Goal: Task Accomplishment & Management: Understand process/instructions

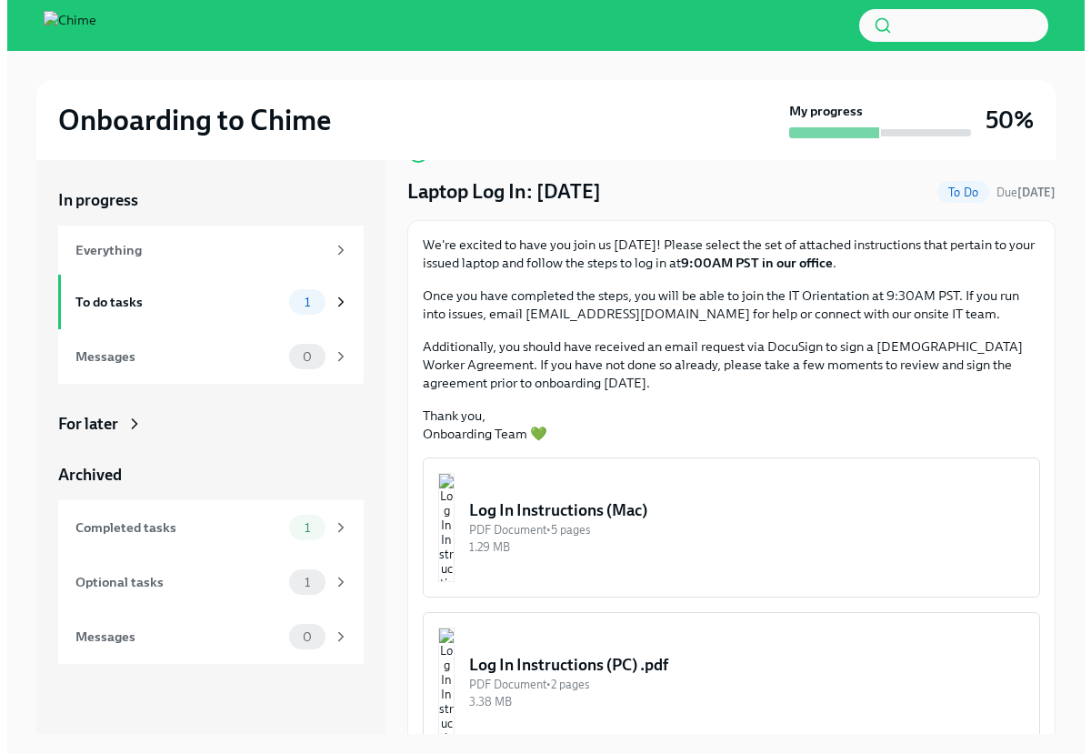
scroll to position [59, 0]
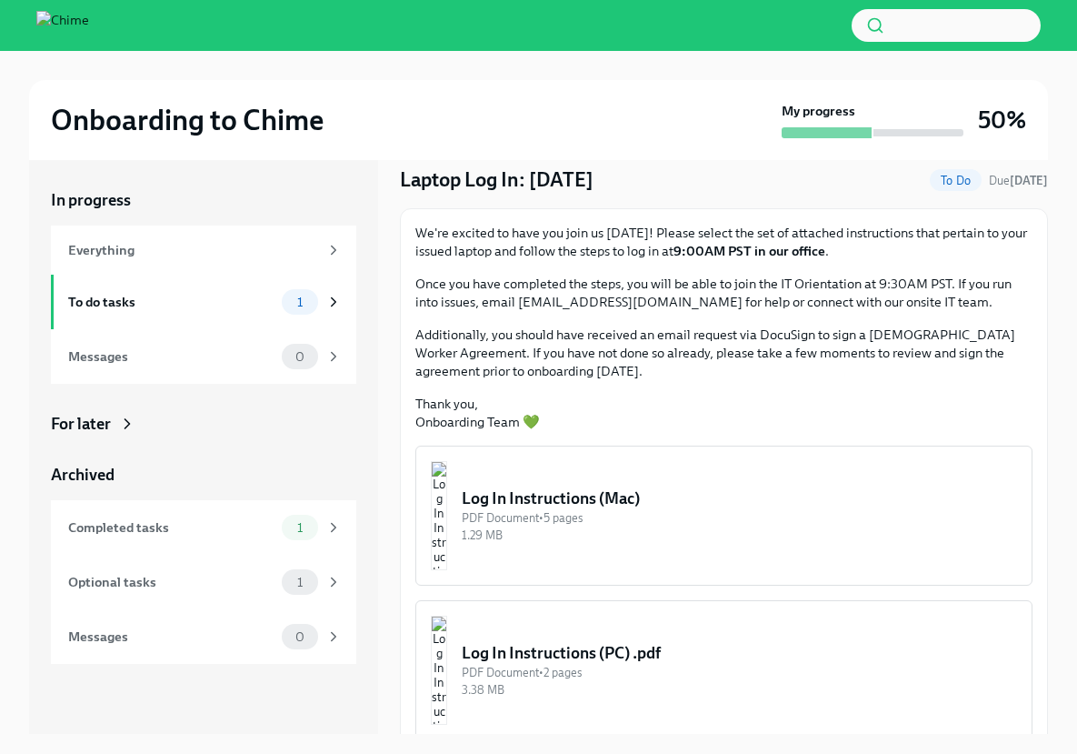
click at [612, 509] on div "PDF Document • 5 pages" at bounding box center [740, 517] width 556 height 17
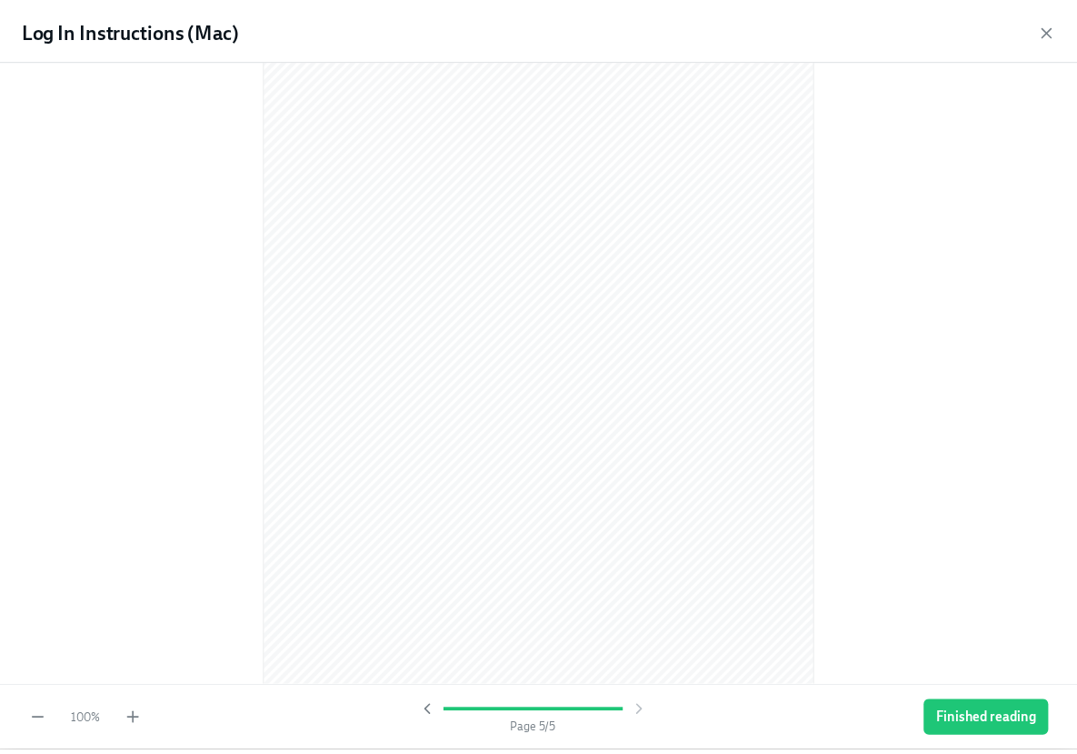
scroll to position [3068, 0]
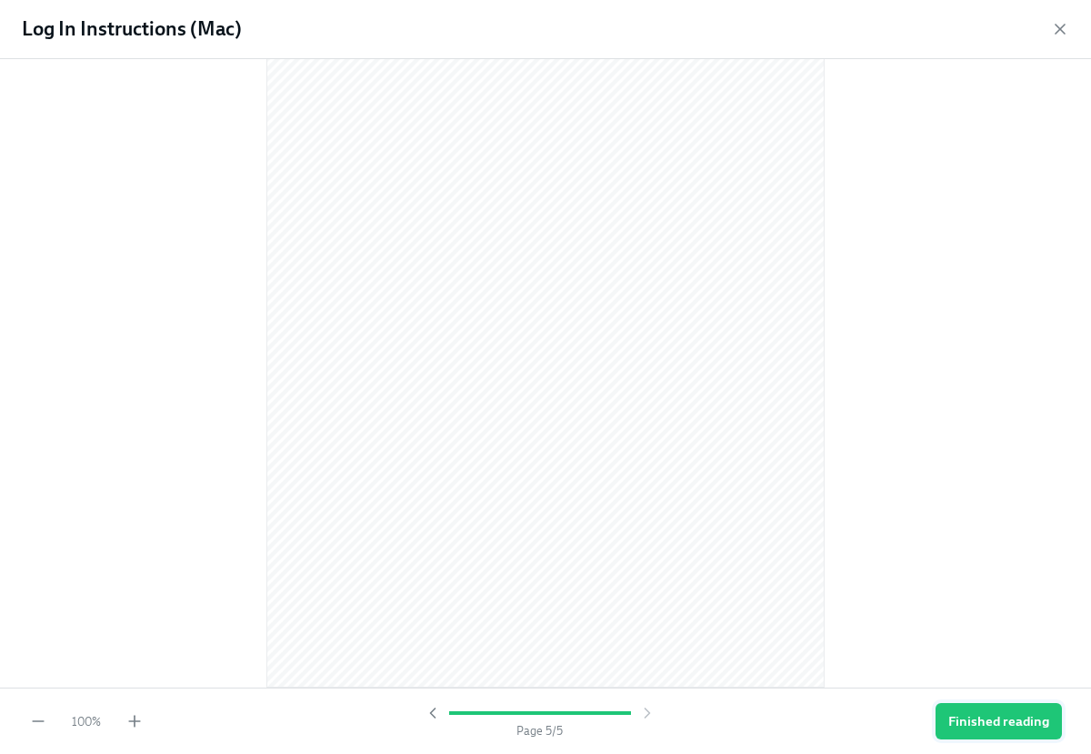
click at [985, 711] on button "Finished reading" at bounding box center [999, 721] width 126 height 36
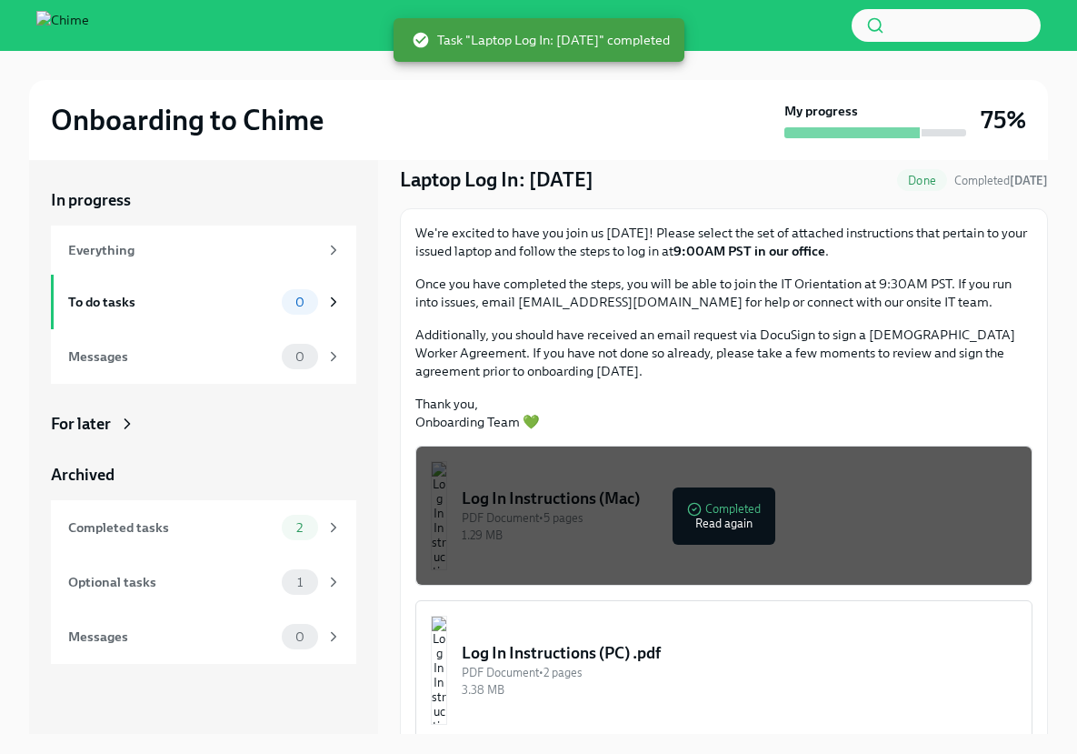
scroll to position [81, 0]
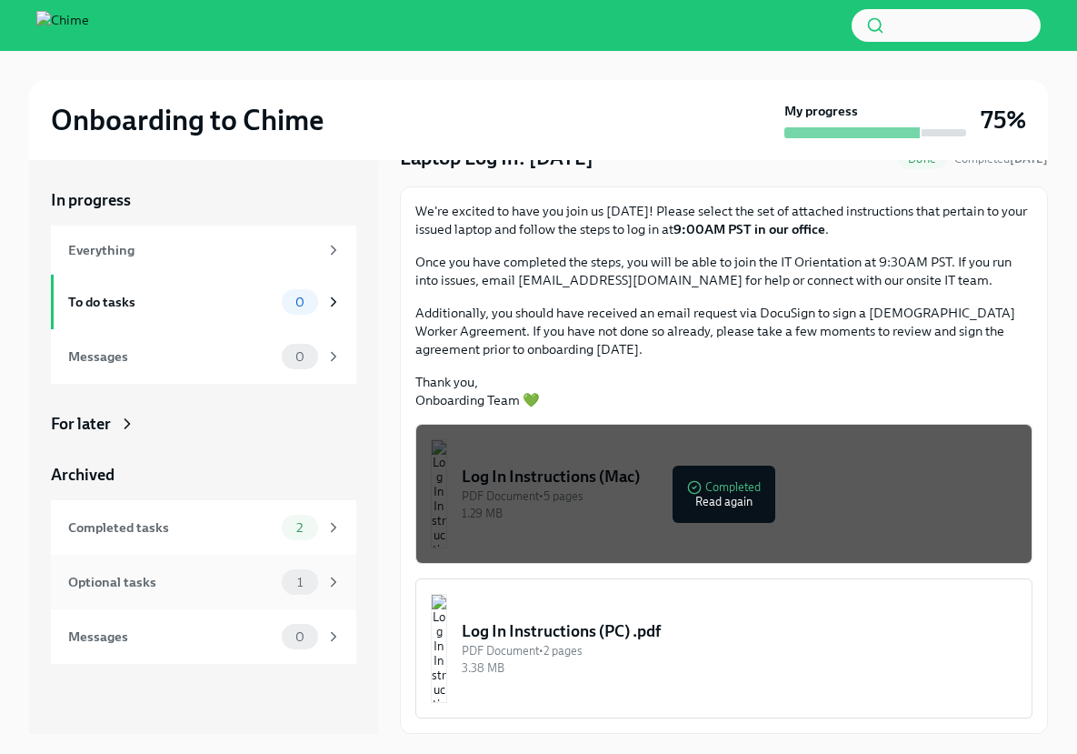
click at [195, 587] on div "Optional tasks" at bounding box center [171, 582] width 206 height 20
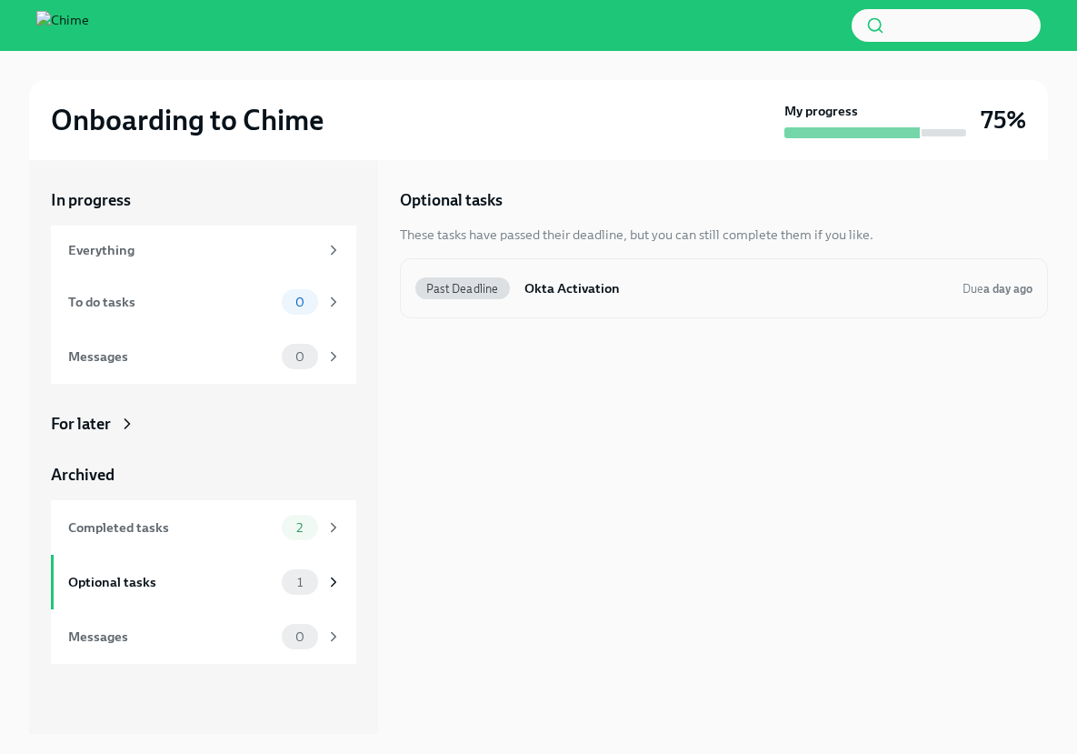
click at [632, 285] on h6 "Okta Activation" at bounding box center [737, 288] width 424 height 20
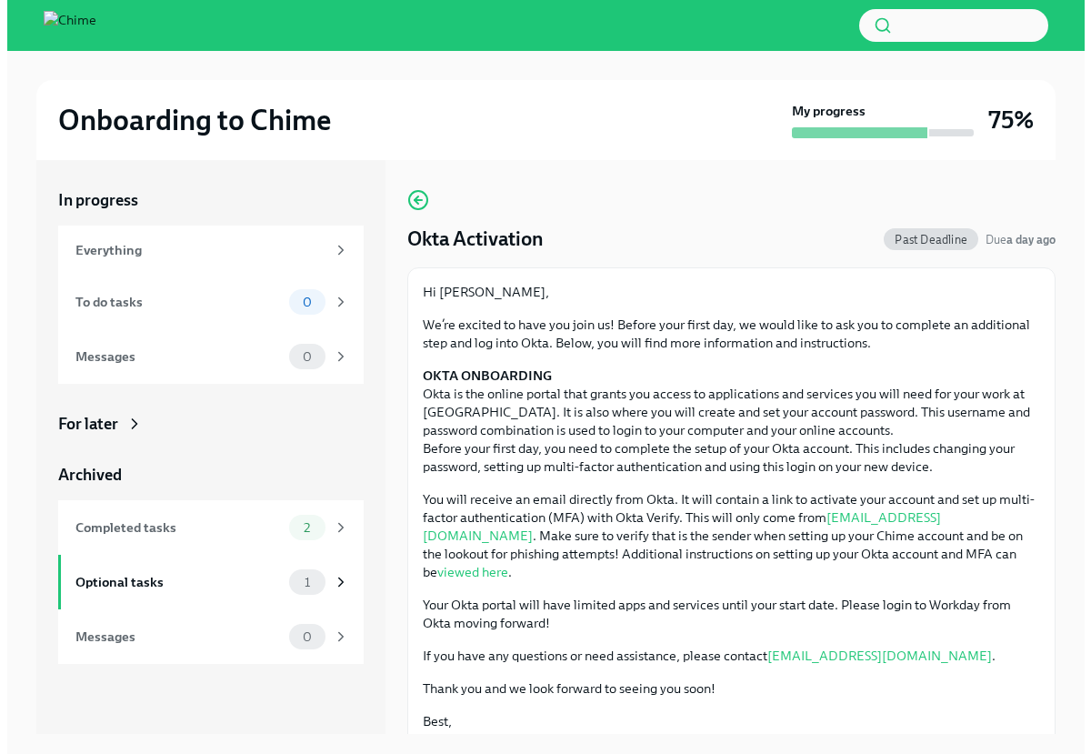
scroll to position [166, 0]
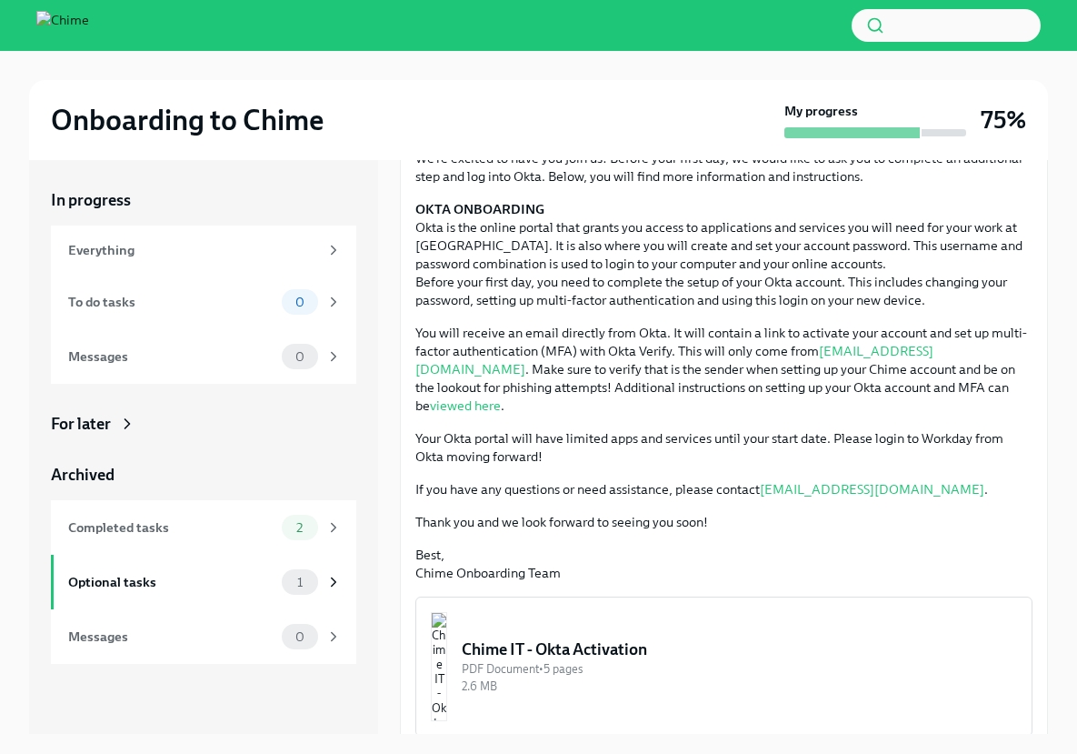
click at [728, 638] on div "Chime IT - Okta Activation" at bounding box center [740, 649] width 556 height 22
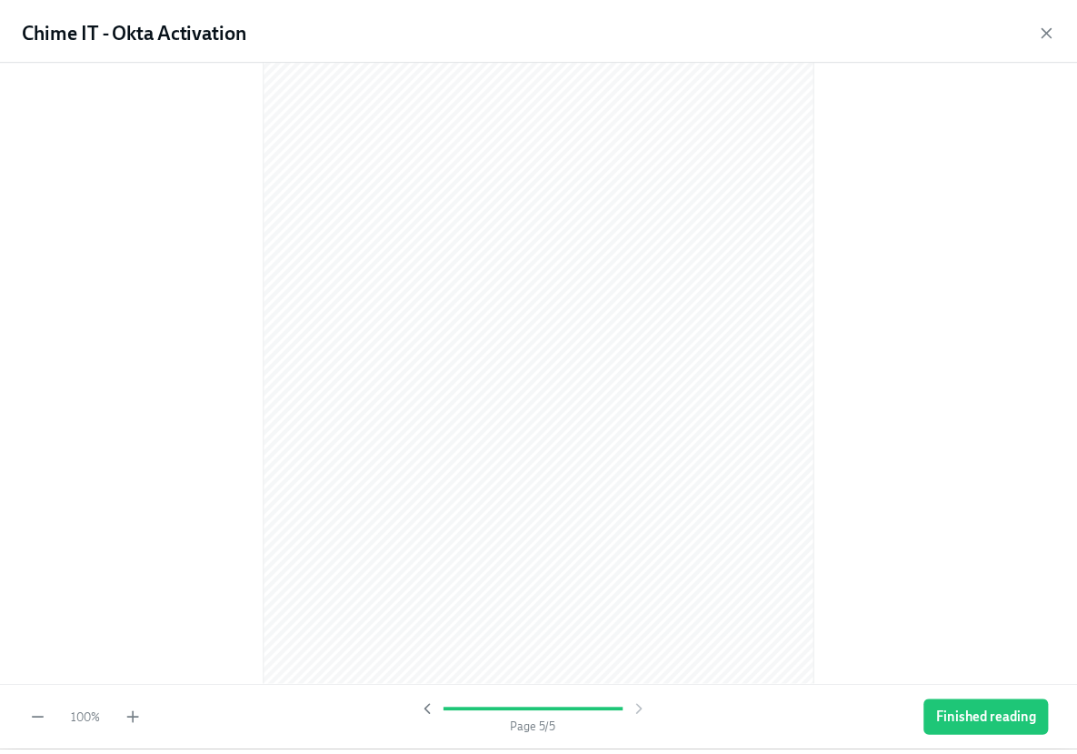
scroll to position [3068, 0]
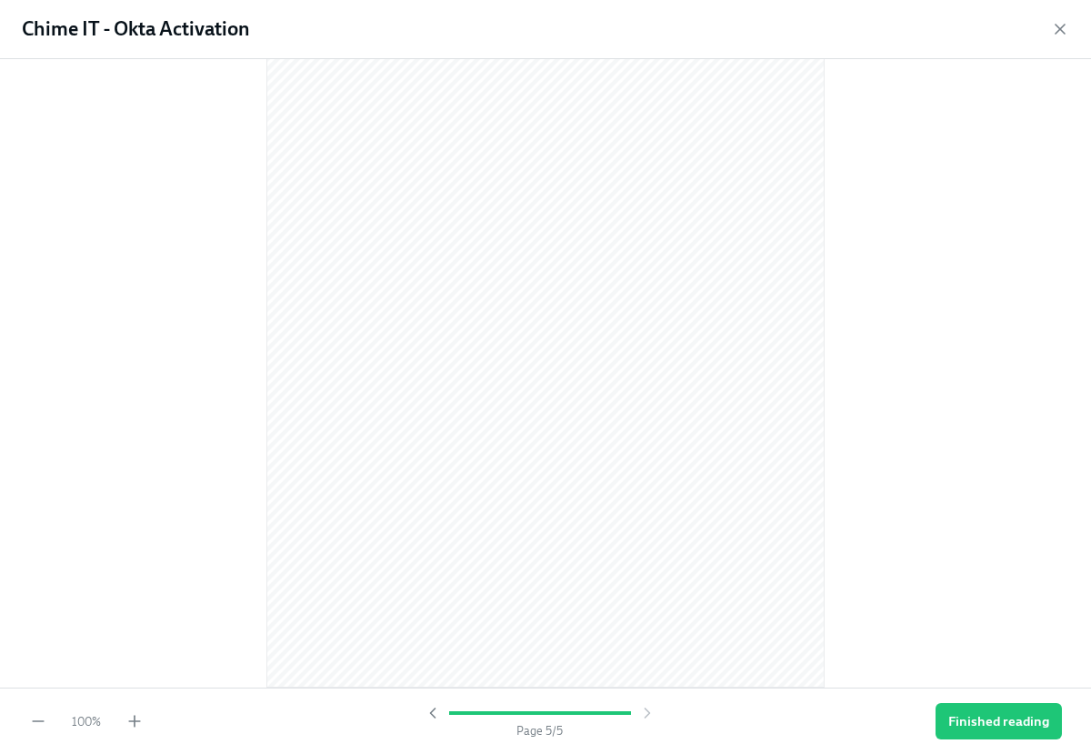
click at [1014, 727] on span "Finished reading" at bounding box center [998, 721] width 101 height 18
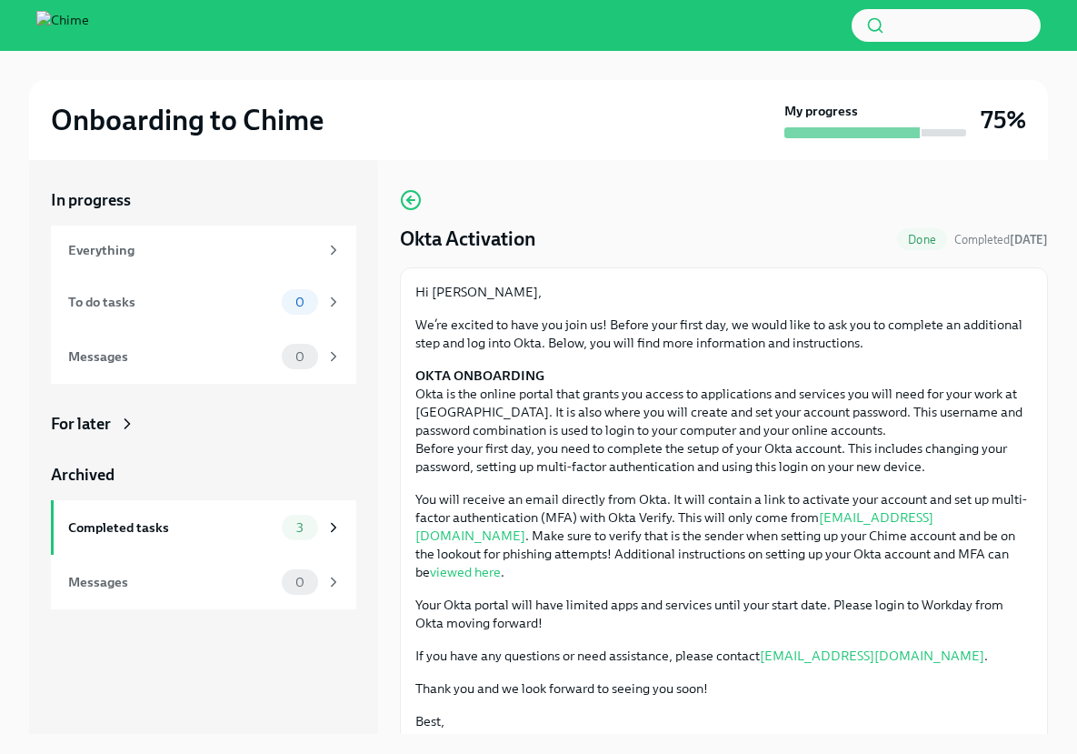
click at [912, 137] on div at bounding box center [852, 132] width 135 height 11
drag, startPoint x: 886, startPoint y: 126, endPoint x: 876, endPoint y: 124, distance: 9.5
click at [886, 127] on div at bounding box center [852, 132] width 135 height 11
click at [876, 123] on div "My progress" at bounding box center [876, 120] width 182 height 36
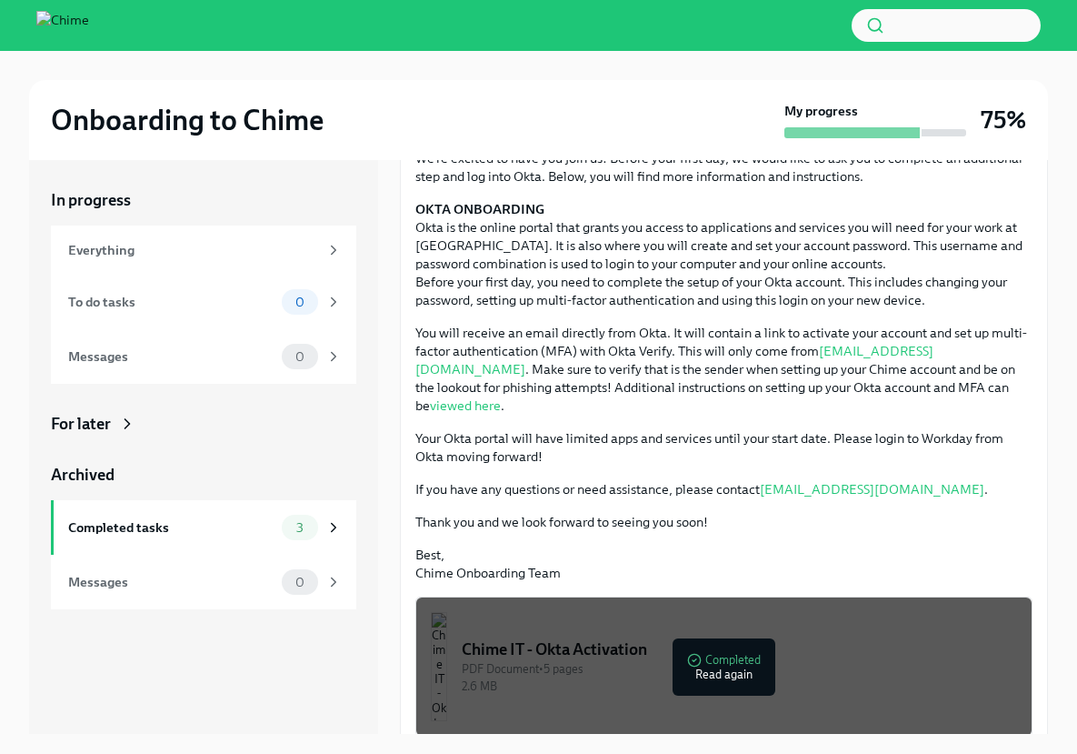
scroll to position [0, 0]
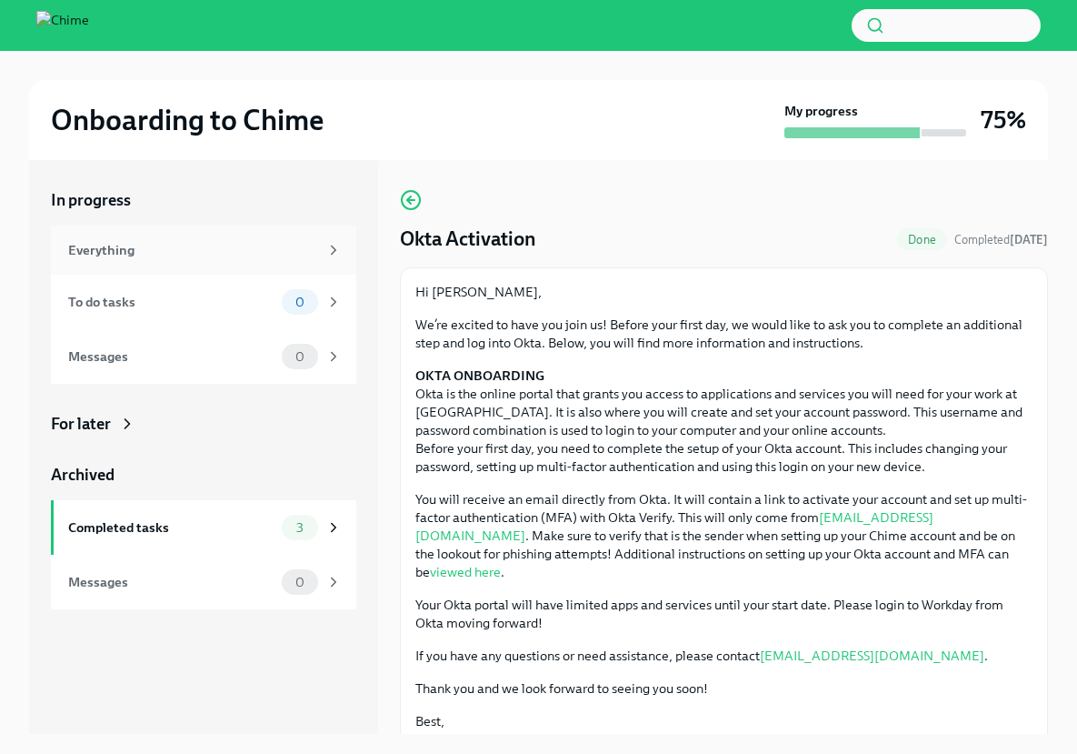
click at [124, 227] on div "Everything" at bounding box center [203, 249] width 305 height 49
